Goal: Information Seeking & Learning: Compare options

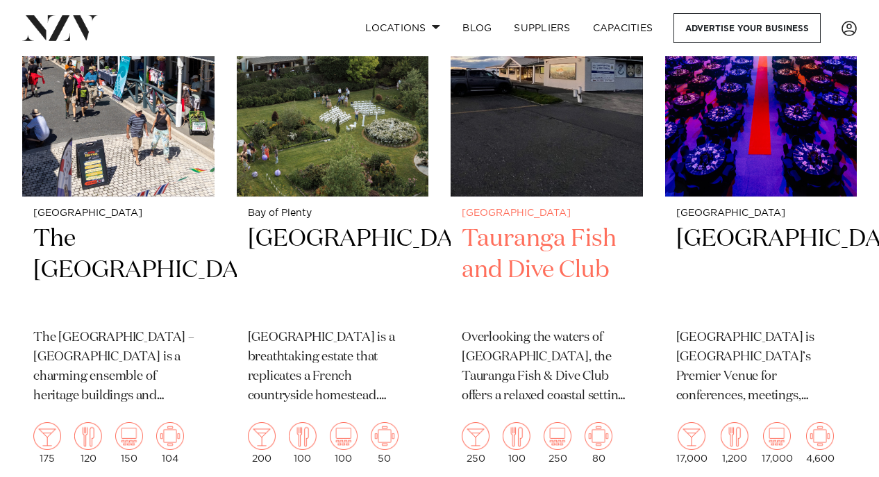
scroll to position [694, 0]
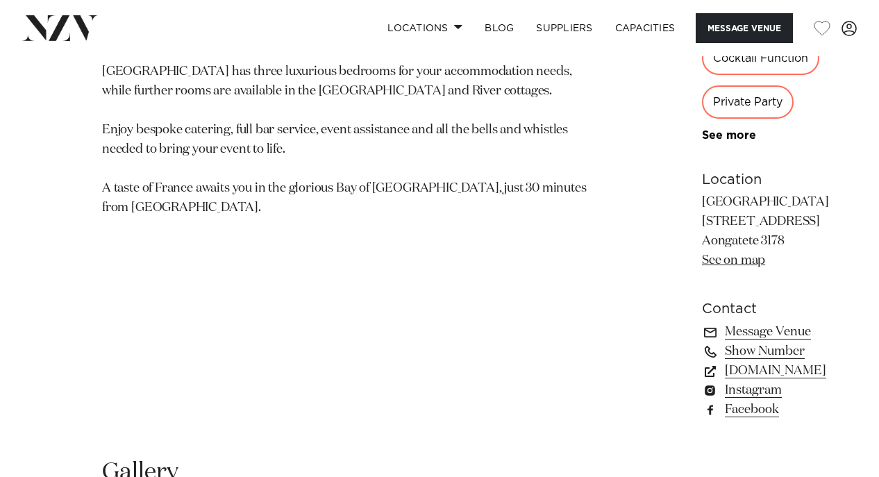
scroll to position [833, 0]
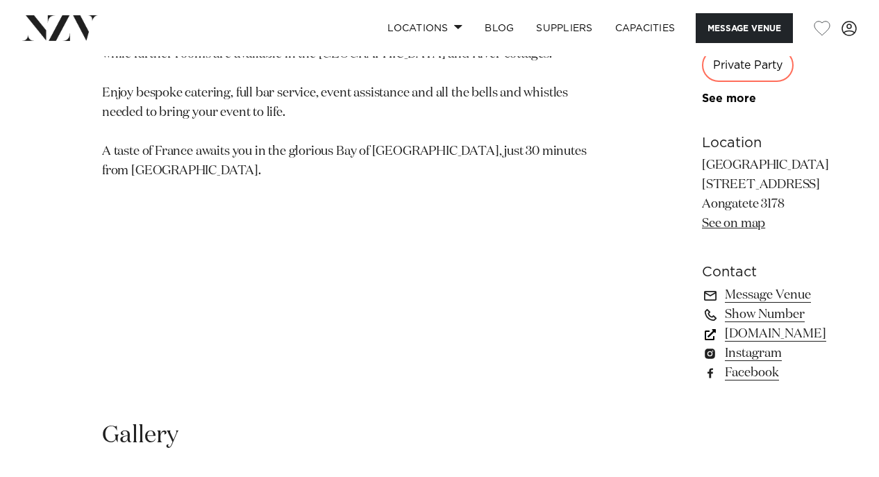
click at [702, 324] on link "[DOMAIN_NAME]" at bounding box center [777, 333] width 151 height 19
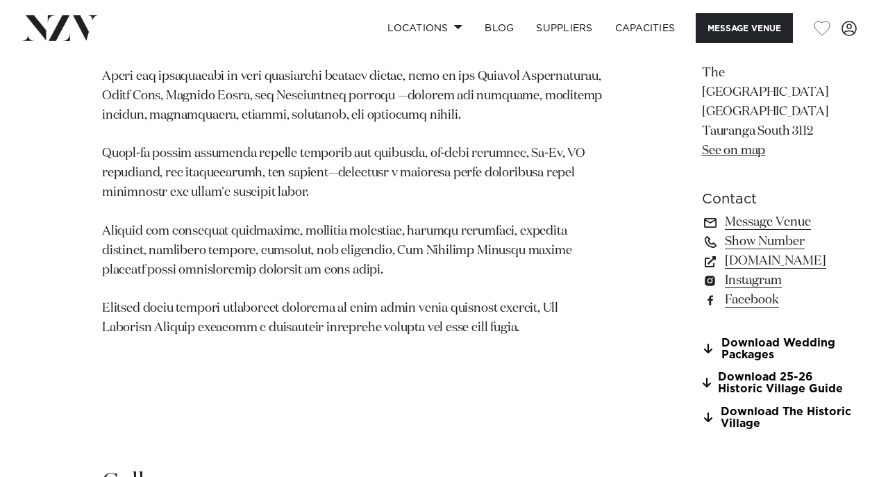
scroll to position [972, 0]
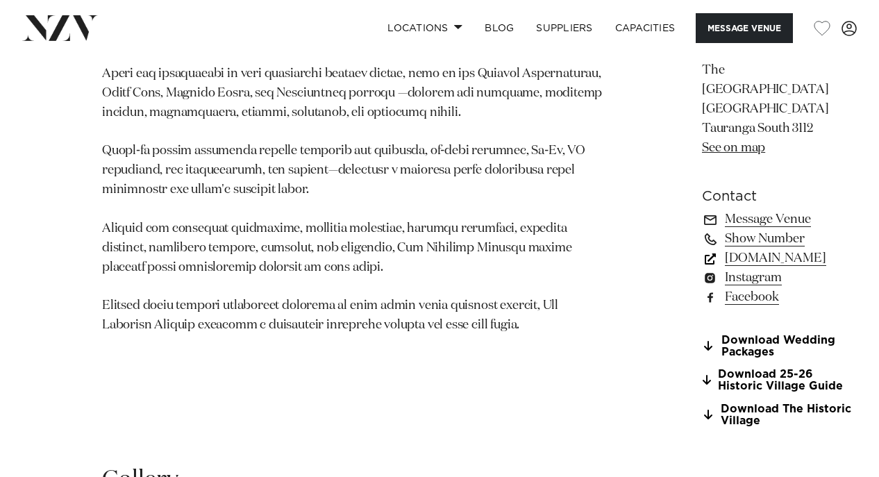
click at [702, 268] on link "www.historicvillage.co.nz" at bounding box center [777, 257] width 151 height 19
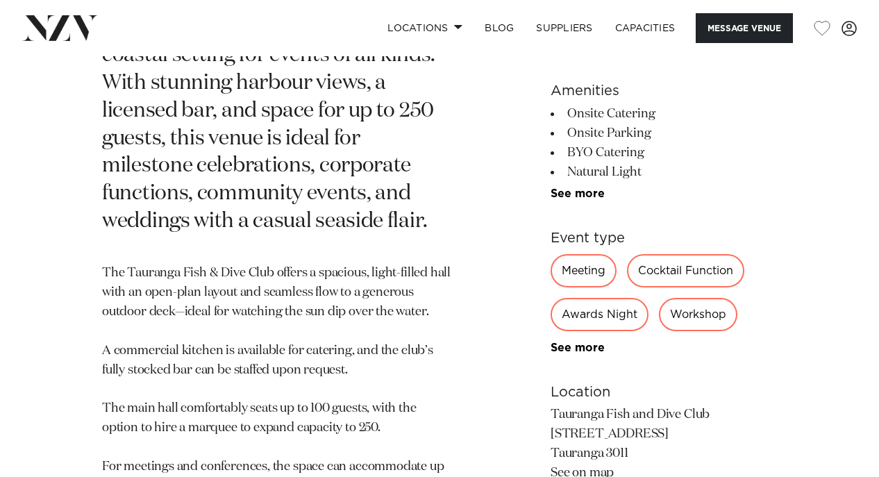
scroll to position [902, 0]
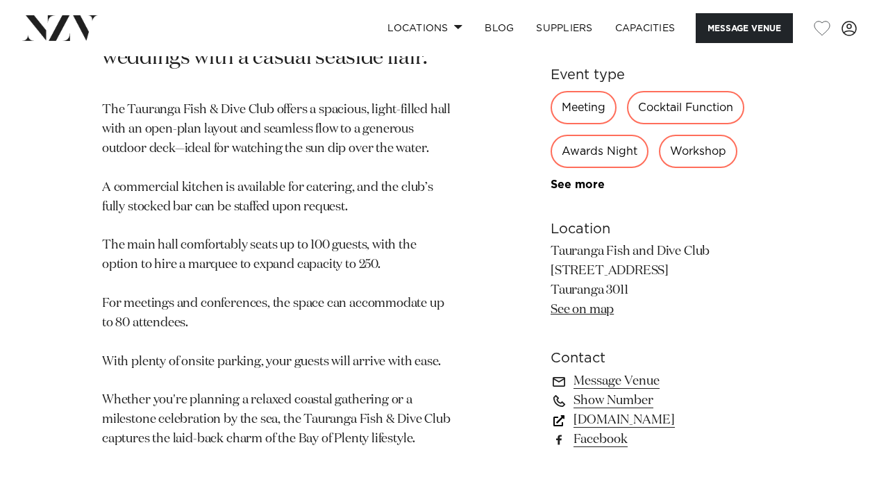
click at [628, 421] on link "tgafishdiveclub.wixsite.com" at bounding box center [663, 419] width 226 height 19
